Goal: Transaction & Acquisition: Purchase product/service

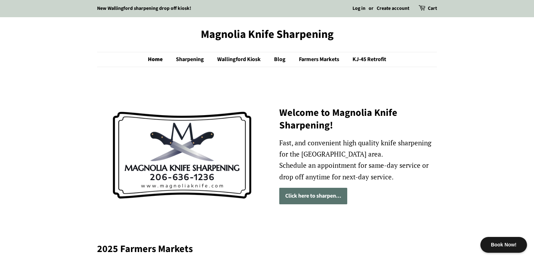
scroll to position [1, 0]
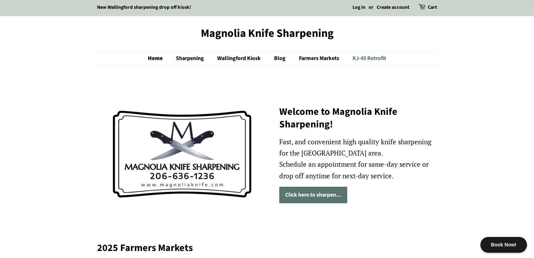
click at [384, 57] on link "KJ-45 Retrofit" at bounding box center [366, 58] width 39 height 14
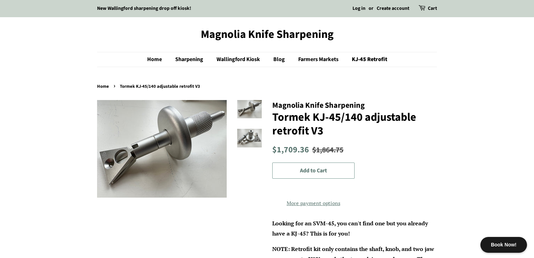
click at [315, 168] on span "Add to Cart" at bounding box center [313, 170] width 27 height 8
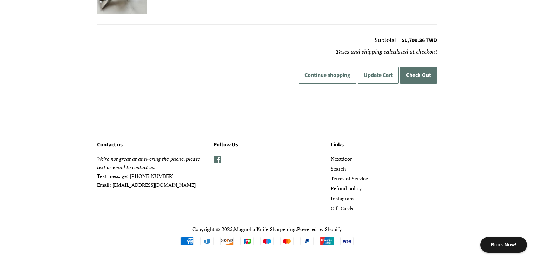
scroll to position [180, 0]
click at [423, 68] on button "Check Out" at bounding box center [418, 75] width 37 height 16
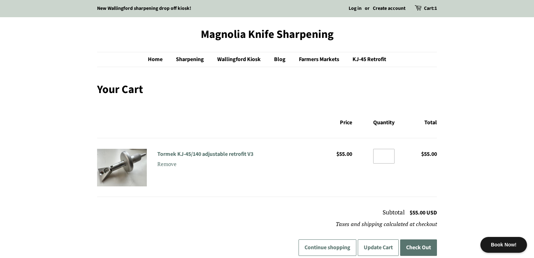
click at [387, 154] on input "*" at bounding box center [383, 156] width 21 height 15
type input "*"
click at [387, 154] on input "*" at bounding box center [383, 156] width 21 height 15
click at [388, 189] on form "Your Cart Price Quantity Total Tormek KJ-45/140 adjustable retrofit V3 Remove P…" at bounding box center [267, 176] width 340 height 187
click at [385, 247] on button "Update Cart" at bounding box center [378, 247] width 41 height 16
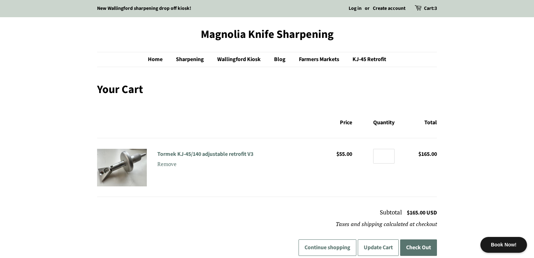
click at [426, 245] on button "Check Out" at bounding box center [418, 247] width 37 height 16
click at [383, 159] on input "*" at bounding box center [383, 156] width 21 height 15
type input "*"
click at [414, 172] on div "Tormek KJ-45/140 adjustable retrofit V3 Remove Price $55.00 Quantity * Total $1…" at bounding box center [267, 167] width 340 height 37
click at [383, 242] on button "Update Cart" at bounding box center [378, 247] width 41 height 16
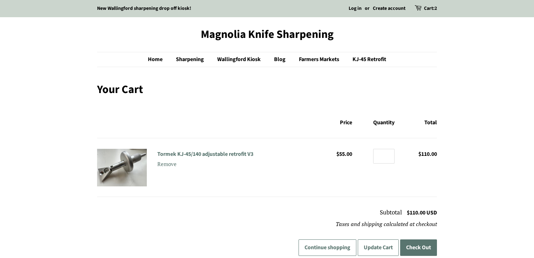
click at [420, 244] on button "Check Out" at bounding box center [418, 247] width 37 height 16
click at [382, 160] on input "*" at bounding box center [383, 156] width 21 height 15
type input "*"
click at [387, 154] on input "*" at bounding box center [383, 156] width 21 height 15
click at [381, 245] on button "Update Cart" at bounding box center [378, 247] width 41 height 16
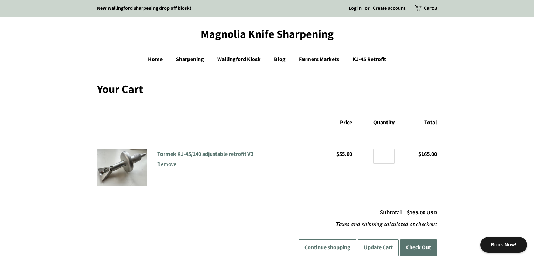
click at [429, 247] on button "Check Out" at bounding box center [418, 247] width 37 height 16
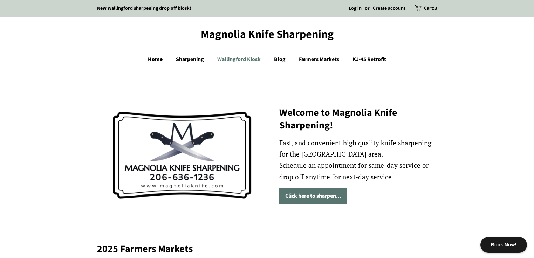
click at [245, 59] on link "Wallingford Kiosk" at bounding box center [240, 59] width 56 height 14
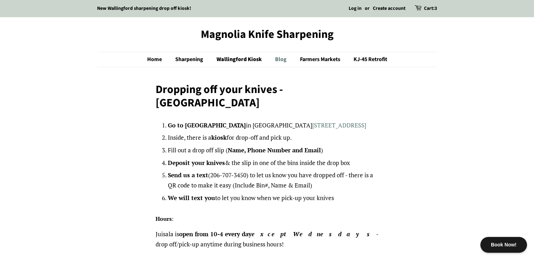
click at [284, 60] on link "Blog" at bounding box center [282, 59] width 24 height 14
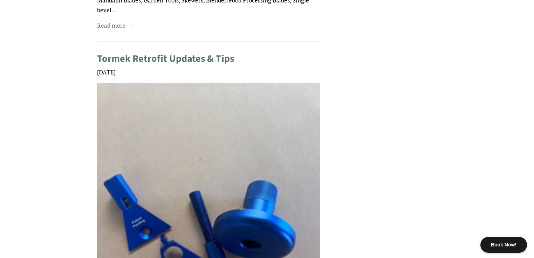
scroll to position [499, 0]
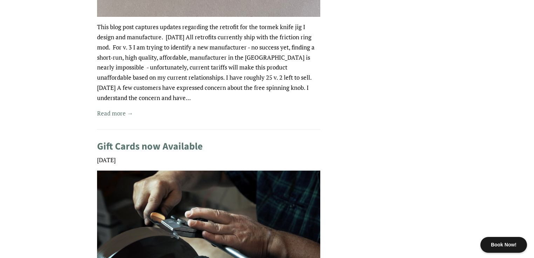
drag, startPoint x: 537, startPoint y: 10, endPoint x: 538, endPoint y: 120, distance: 109.7
click at [534, 120] on html "Book Now! New Wallingford sharpening drop off kiosk! Log in or Create account C…" at bounding box center [267, 109] width 534 height 1971
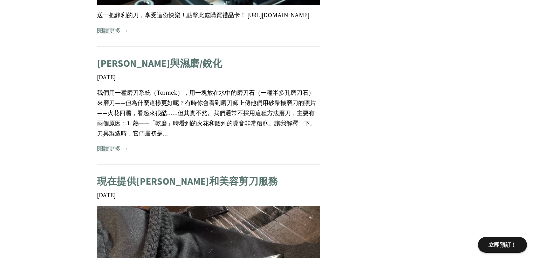
scroll to position [1113, 0]
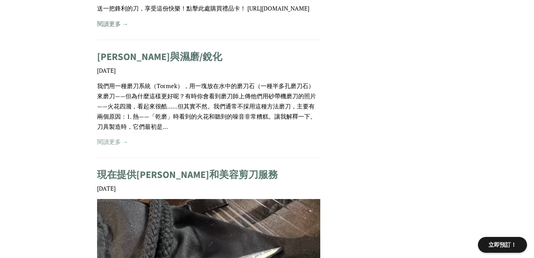
click at [121, 145] on font "閱讀更多 →" at bounding box center [112, 141] width 31 height 8
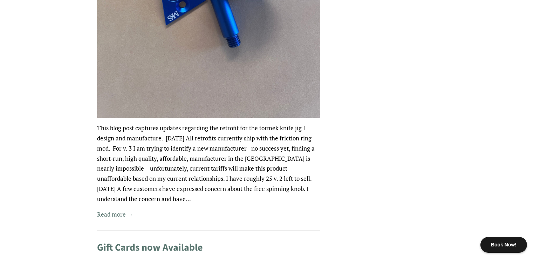
scroll to position [777, 0]
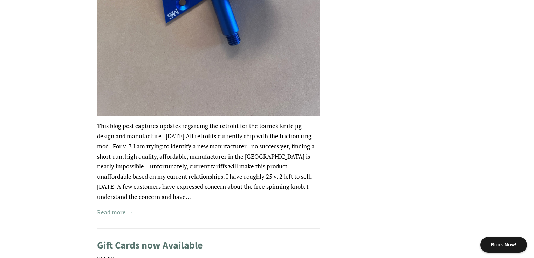
click at [120, 210] on link "Read more →" at bounding box center [115, 212] width 36 height 8
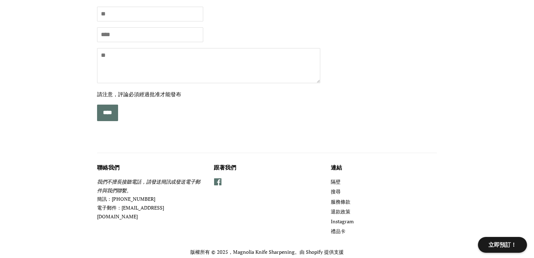
scroll to position [428, 0]
